Goal: Task Accomplishment & Management: Use online tool/utility

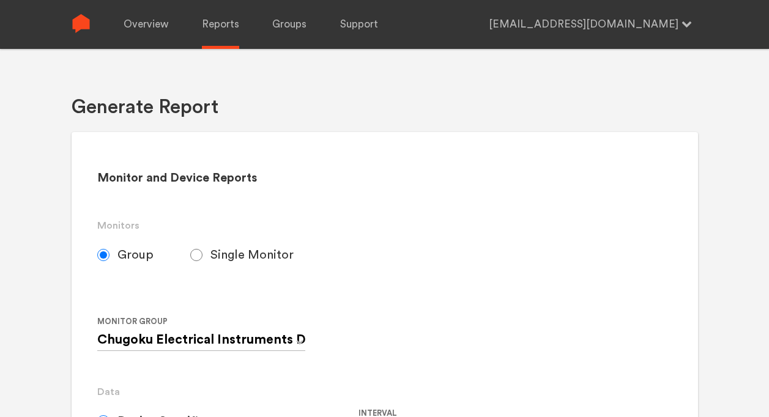
select select "Minute"
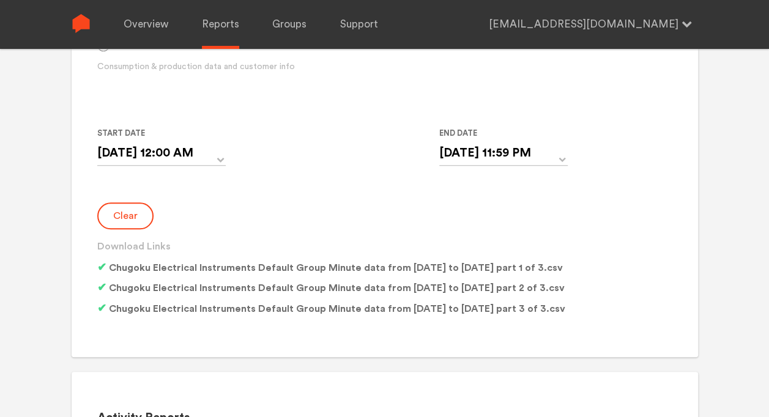
click at [137, 219] on button "Clear" at bounding box center [125, 215] width 56 height 27
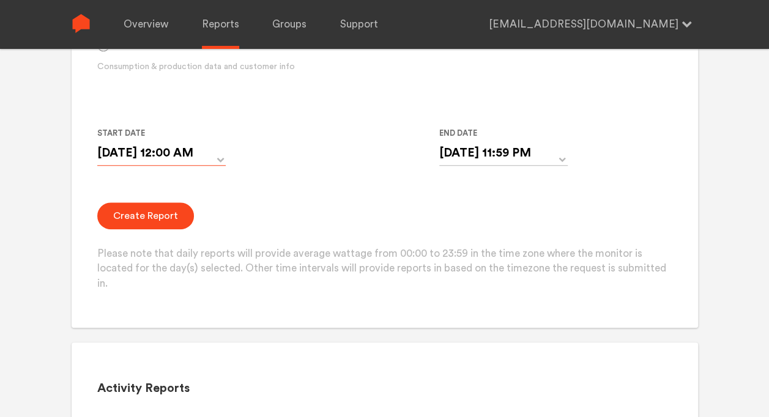
click at [159, 155] on input "[DATE] 12:00 AM" at bounding box center [161, 153] width 128 height 25
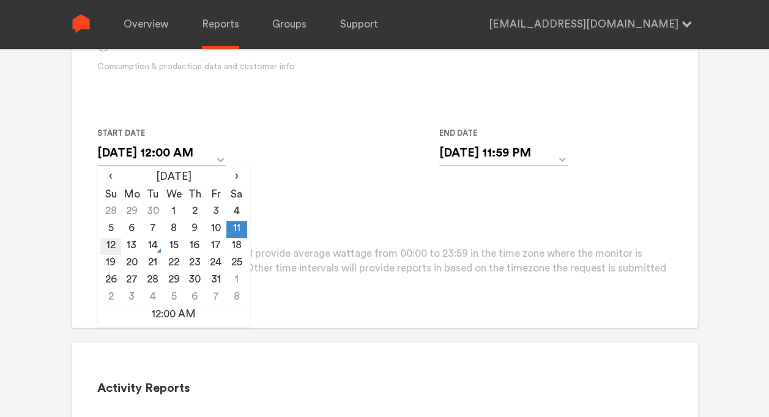
click at [111, 253] on td "12" at bounding box center [110, 246] width 21 height 17
type input "[DATE] 12:00 AM"
click at [475, 152] on input "[DATE] 11:59 PM" at bounding box center [503, 153] width 128 height 25
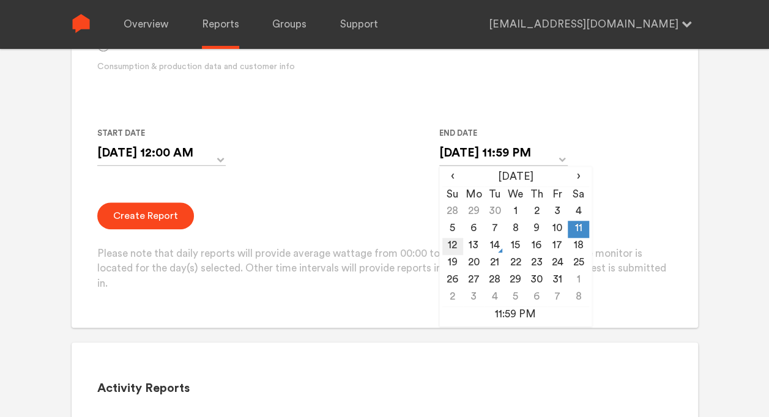
click at [457, 244] on td "12" at bounding box center [452, 246] width 21 height 17
type input "[DATE] 11:59 PM"
click at [455, 246] on td "12" at bounding box center [452, 246] width 21 height 17
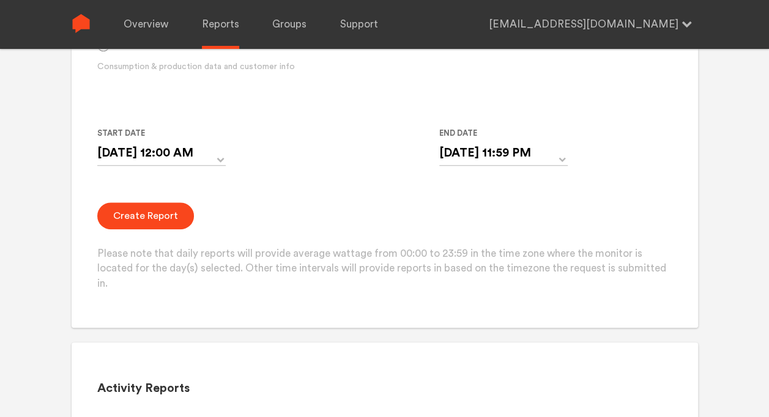
click at [355, 201] on form "Group Single Monitor Monitor Group Chugoku Electrical Instruments Default Group…" at bounding box center [384, 52] width 574 height 480
click at [156, 214] on button "Create Report" at bounding box center [145, 215] width 97 height 27
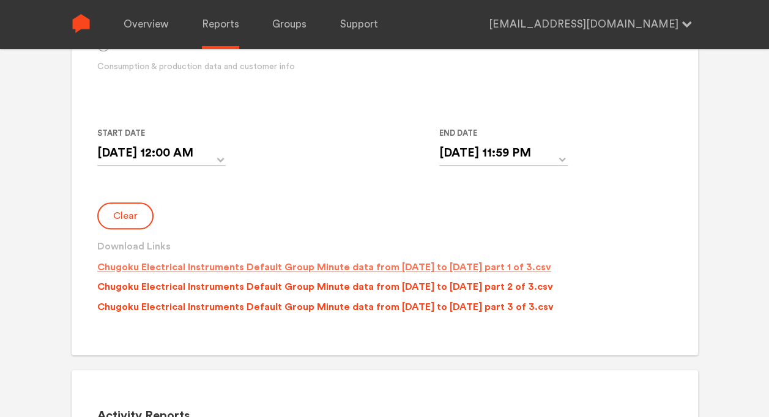
click at [402, 269] on p "Chugoku Electrical Instruments Default Group Minute data from [DATE] to [DATE] …" at bounding box center [324, 267] width 454 height 15
click at [404, 289] on p "Chugoku Electrical Instruments Default Group Minute data from [DATE] to [DATE] …" at bounding box center [325, 286] width 456 height 15
click at [404, 308] on p "Chugoku Electrical Instruments Default Group Minute data from [DATE] to [DATE] …" at bounding box center [325, 307] width 456 height 15
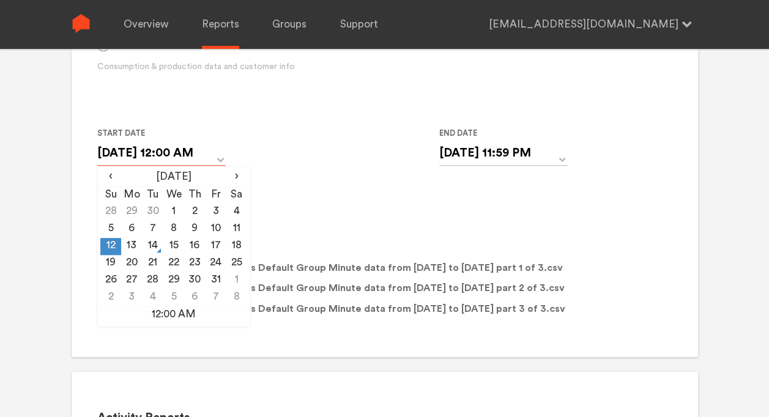
click at [139, 150] on input "[DATE] 12:00 AM" at bounding box center [161, 153] width 128 height 25
click at [303, 149] on div "Start Date [DATE] 12:00 AM ‹ [DATE] › Su Mo Tu We Th Fr Sa 28 29 30 1 2 3 4 5 6…" at bounding box center [358, 154] width 522 height 56
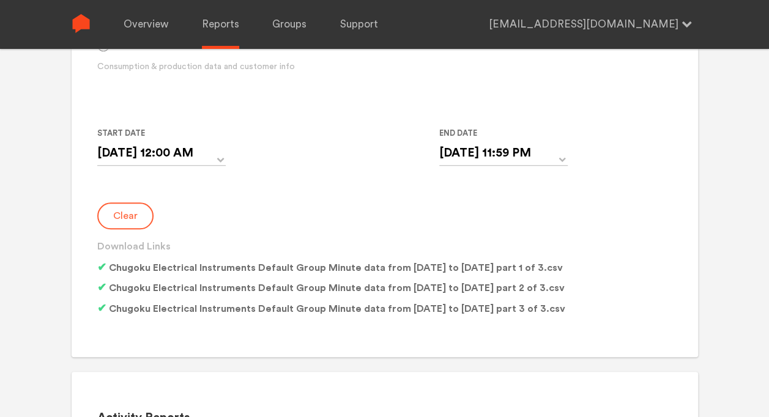
click at [132, 218] on button "Clear" at bounding box center [125, 215] width 56 height 27
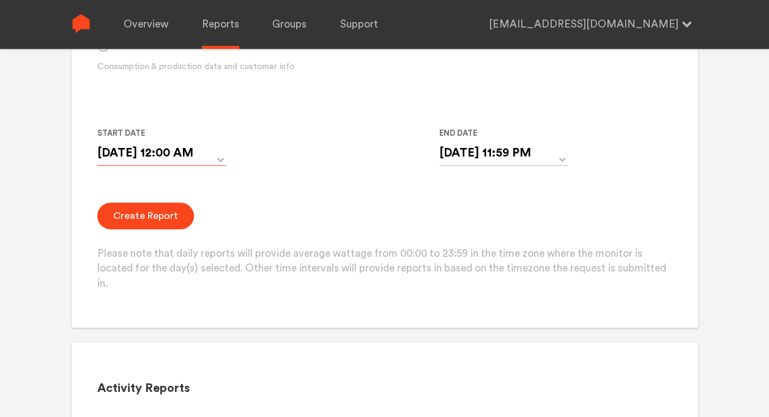
click at [166, 155] on input "[DATE] 12:00 AM" at bounding box center [161, 153] width 128 height 25
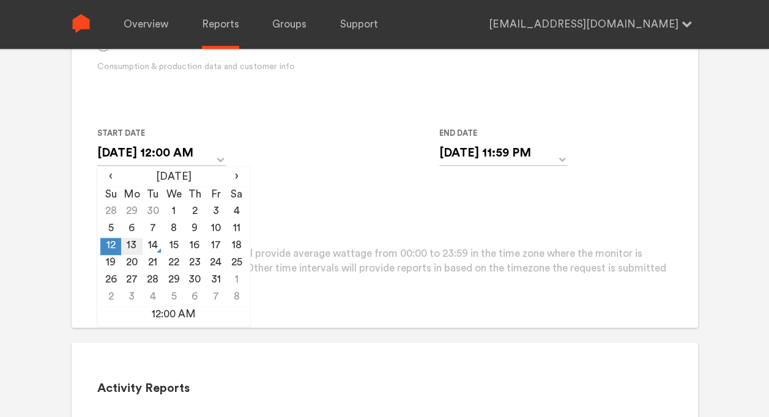
click at [137, 246] on td "13" at bounding box center [131, 246] width 21 height 17
type input "[DATE] 12:00 AM"
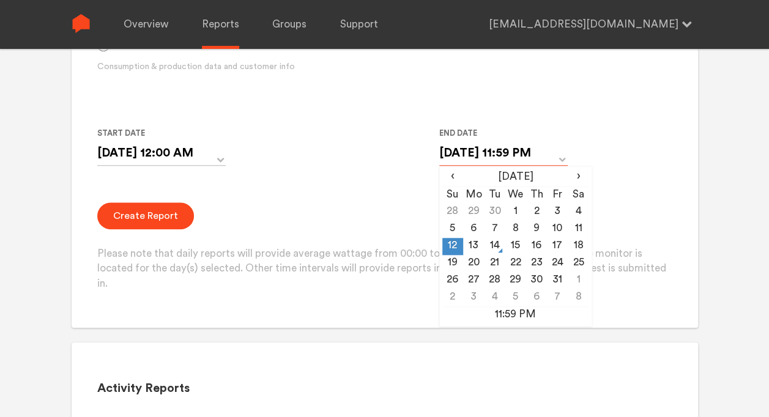
click at [504, 159] on input "[DATE] 11:59 PM" at bounding box center [503, 153] width 128 height 25
click at [476, 247] on td "13" at bounding box center [473, 246] width 21 height 17
type input "[DATE] 11:59 PM"
click at [368, 158] on div "Start Date [DATE] 12:00 AM ‹ [DATE] › Su Mo Tu We Th Fr Sa 28 29 30 1 2 3 4 5 6…" at bounding box center [358, 154] width 522 height 56
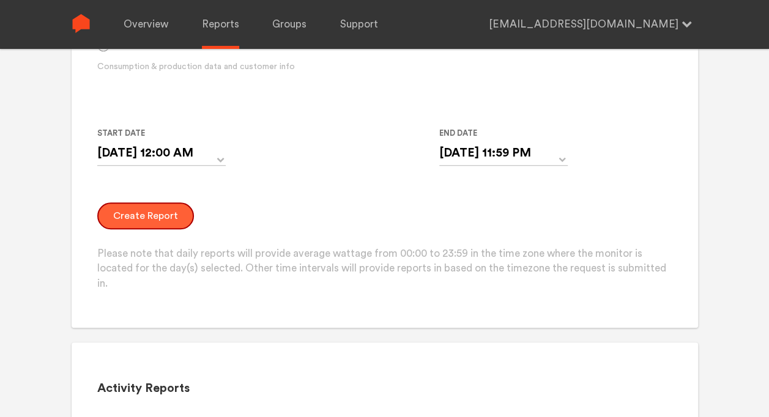
click at [152, 211] on button "Create Report" at bounding box center [145, 215] width 97 height 27
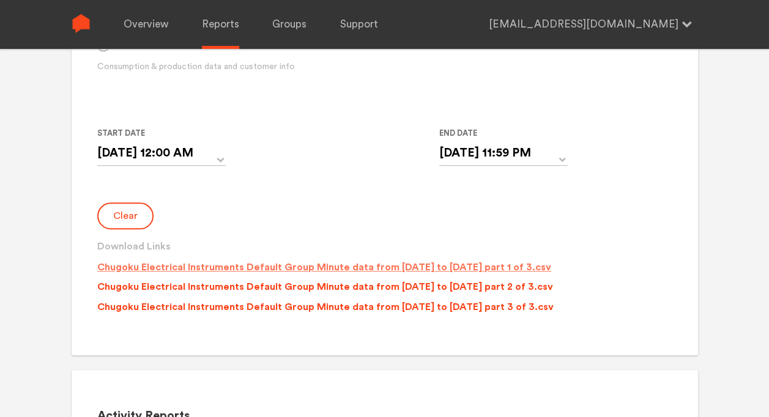
click at [512, 271] on p "Chugoku Electrical Instruments Default Group Minute data from [DATE] to [DATE] …" at bounding box center [324, 267] width 454 height 15
click at [509, 287] on p "Chugoku Electrical Instruments Default Group Minute data from [DATE] to [DATE] …" at bounding box center [325, 286] width 456 height 15
click at [506, 307] on p "Chugoku Electrical Instruments Default Group Minute data from [DATE] to [DATE] …" at bounding box center [325, 307] width 456 height 15
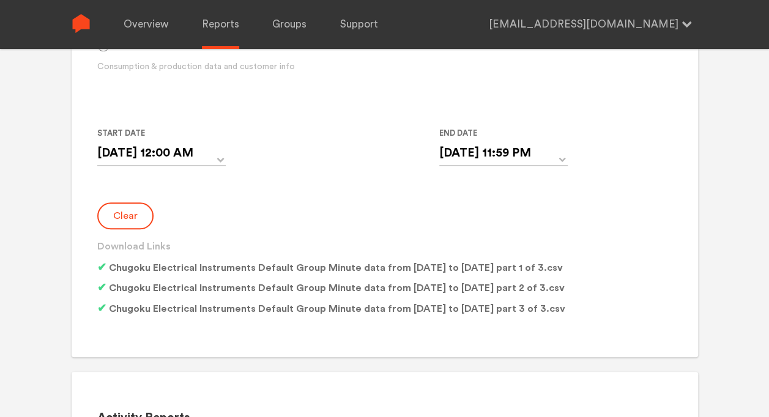
click at [125, 211] on button "Clear" at bounding box center [125, 215] width 56 height 27
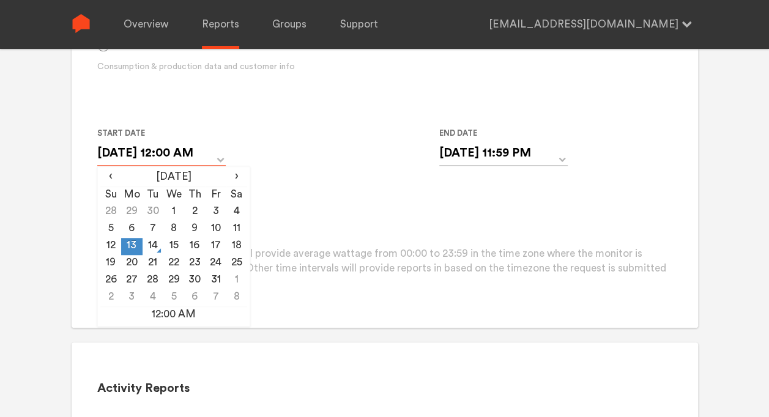
click at [173, 159] on input "[DATE] 12:00 AM" at bounding box center [161, 153] width 128 height 25
click at [153, 245] on td "14" at bounding box center [152, 246] width 21 height 17
type input "[DATE] 12:00 AM"
click at [320, 166] on div "Start Date [DATE] 12:00 AM ‹ [DATE] › Su Mo Tu We Th Fr Sa 28 29 30 1 2 3 4 5 6…" at bounding box center [358, 154] width 522 height 56
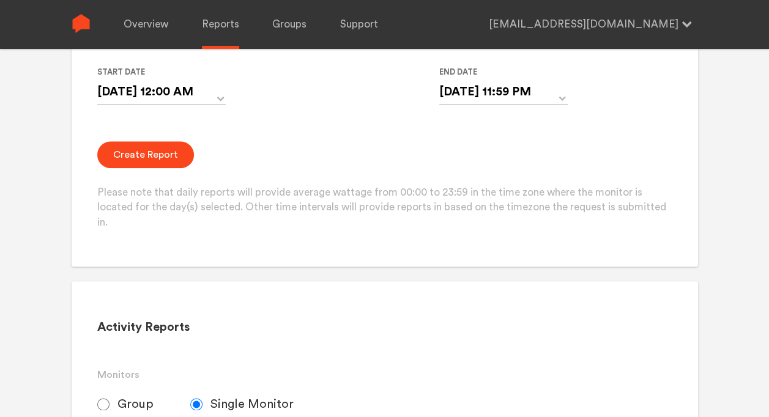
scroll to position [550, 0]
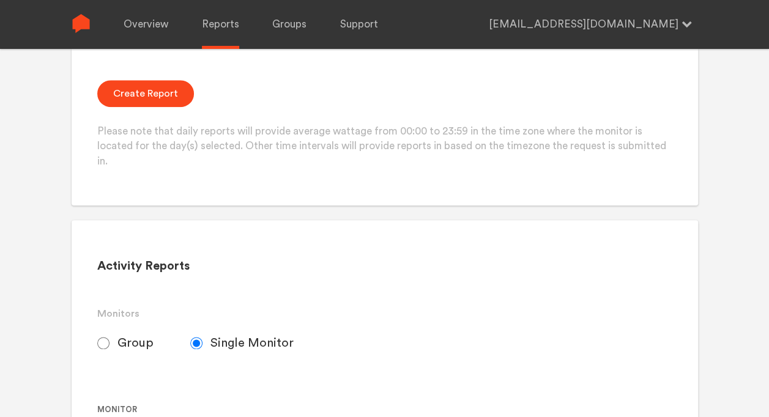
click at [187, 150] on p "Please note that daily reports will provide average wattage from 00:00 to 23:59…" at bounding box center [384, 146] width 574 height 45
